Goal: Find specific page/section: Find specific page/section

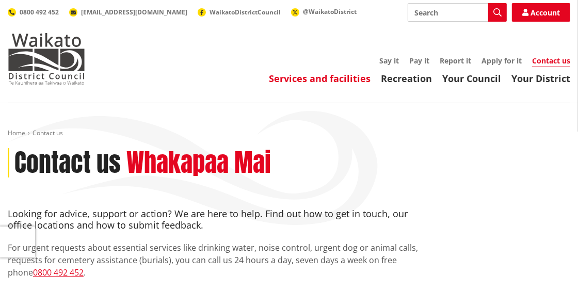
click at [345, 79] on link "Services and facilities" at bounding box center [320, 78] width 102 height 12
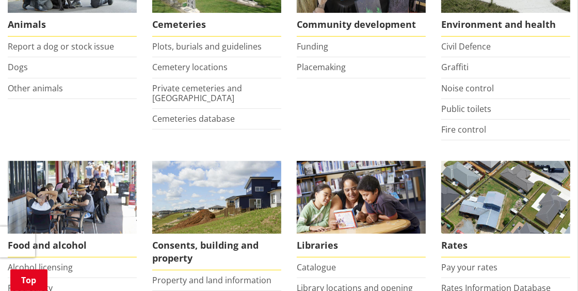
scroll to position [289, 0]
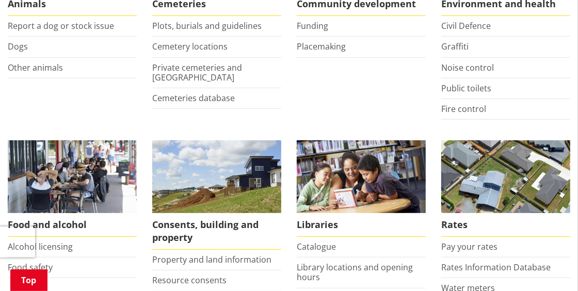
click at [473, 253] on li "Pay your rates" at bounding box center [505, 247] width 129 height 21
click at [469, 245] on link "Pay your rates" at bounding box center [469, 246] width 56 height 11
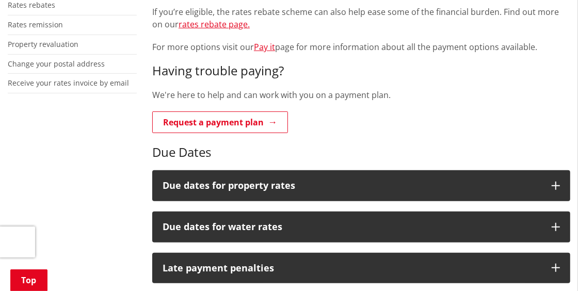
scroll to position [350, 0]
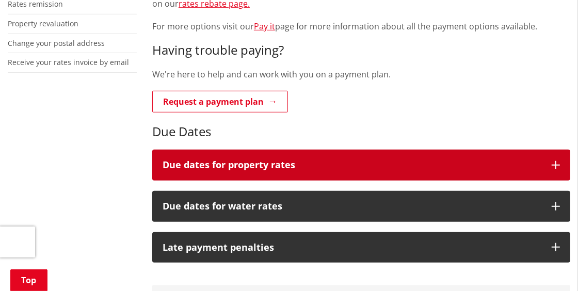
click at [551, 164] on icon "button" at bounding box center [555, 165] width 8 height 8
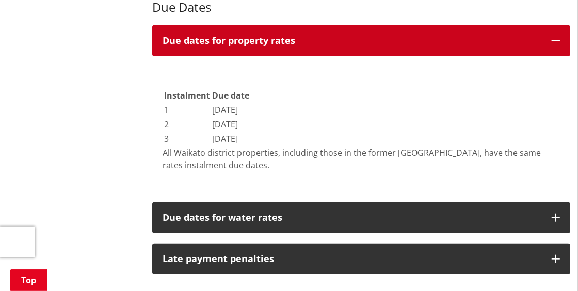
scroll to position [495, 0]
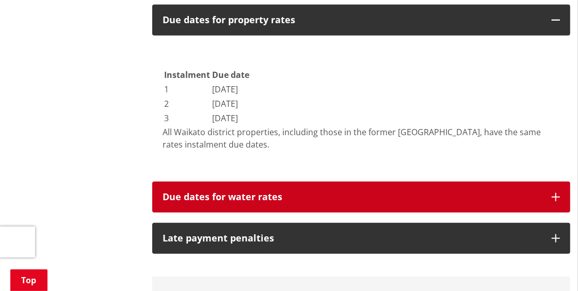
click at [524, 184] on button "Due dates for water rates" at bounding box center [361, 197] width 418 height 31
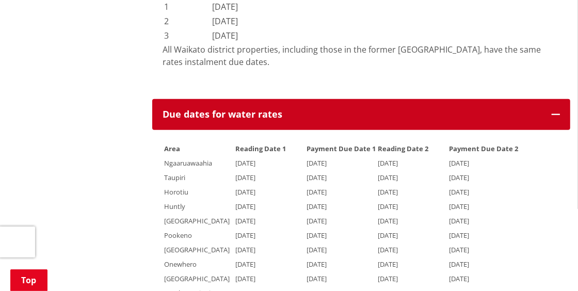
scroll to position [598, 0]
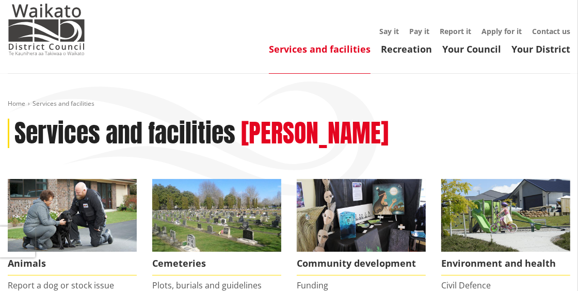
scroll to position [28, 0]
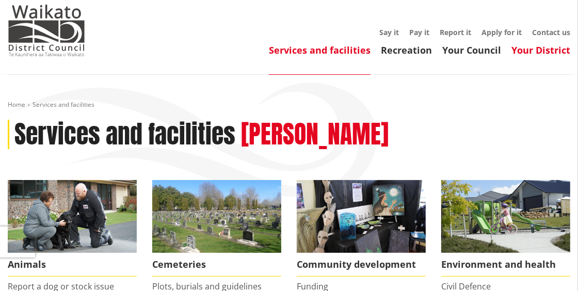
click at [534, 48] on link "Your District" at bounding box center [540, 50] width 59 height 12
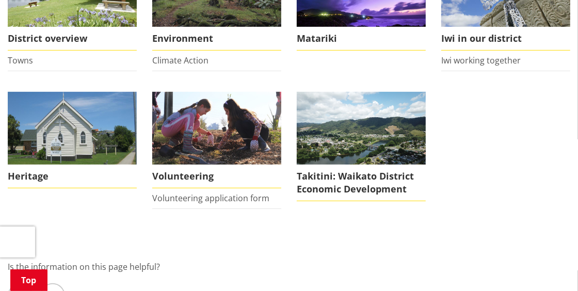
scroll to position [509, 0]
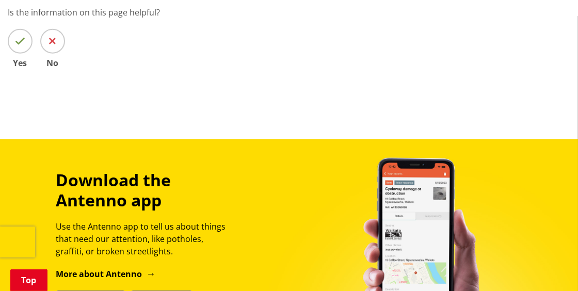
drag, startPoint x: 544, startPoint y: 130, endPoint x: 583, endPoint y: 53, distance: 86.5
click at [577, 53] on html "Skip to content Toggle search Toggle navigation Services and facilities Recreat…" at bounding box center [289, 42] width 578 height 1103
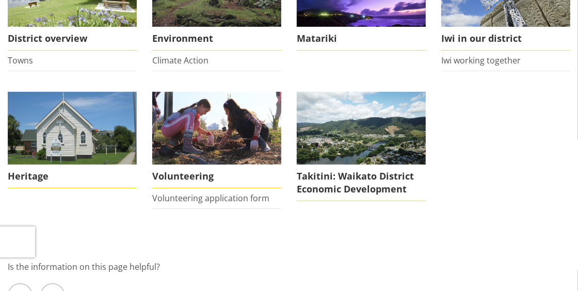
scroll to position [0, 0]
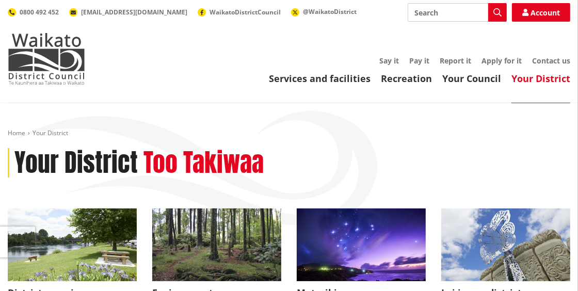
click at [421, 14] on input "Search" at bounding box center [457, 12] width 99 height 19
type input "accoiunt"
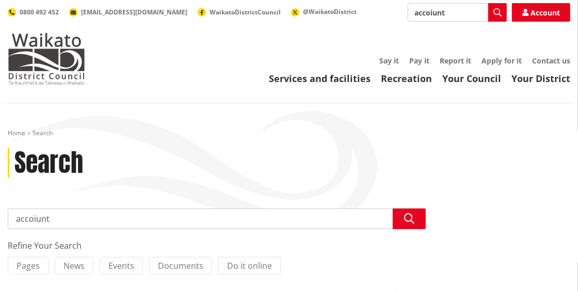
click at [428, 17] on input "accoiunt" at bounding box center [457, 12] width 99 height 19
type input "account"
click at [398, 222] on button "Search" at bounding box center [409, 218] width 33 height 21
click at [50, 234] on div "Search accoiunt Search Refine Your Search Pages News Events Documents Do it onl…" at bounding box center [216, 275] width 433 height 135
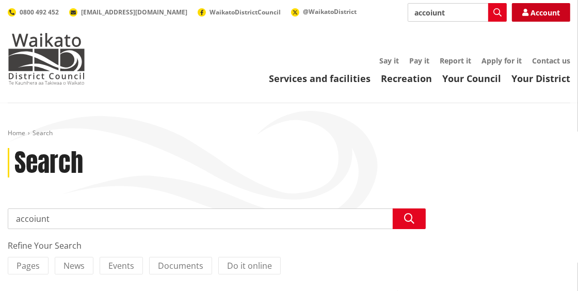
click at [549, 17] on link "Account" at bounding box center [541, 12] width 58 height 19
